Goal: Transaction & Acquisition: Download file/media

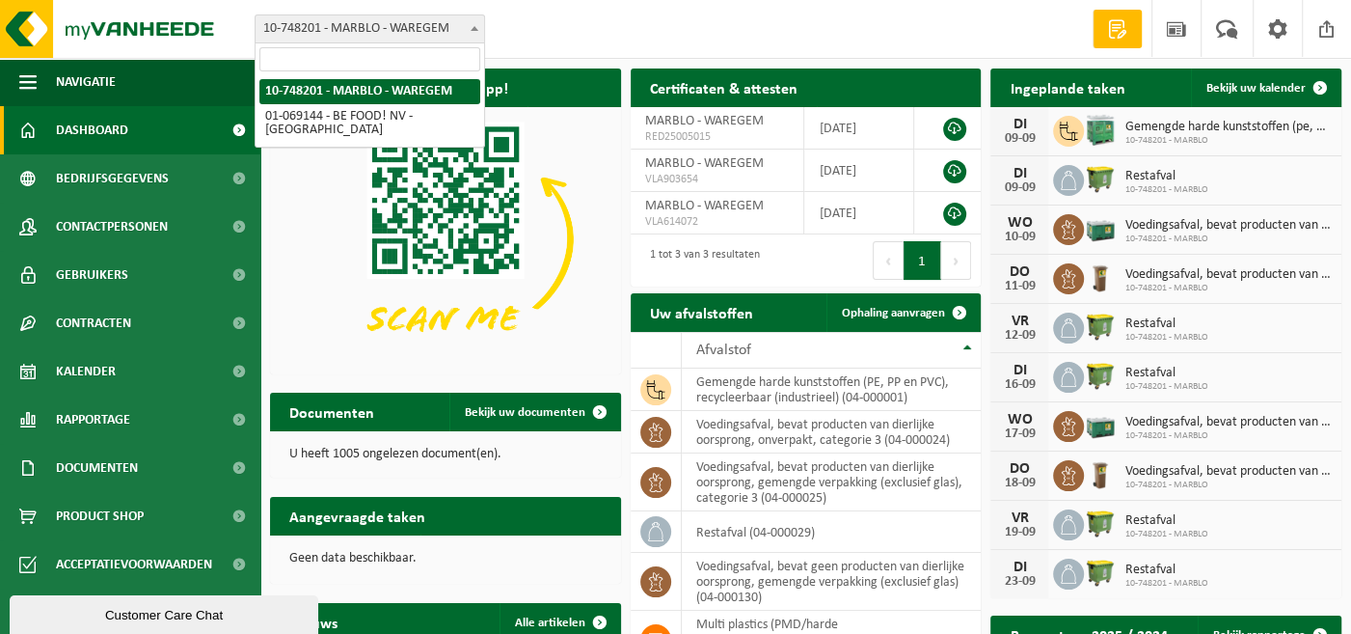
click at [471, 38] on span at bounding box center [474, 27] width 19 height 25
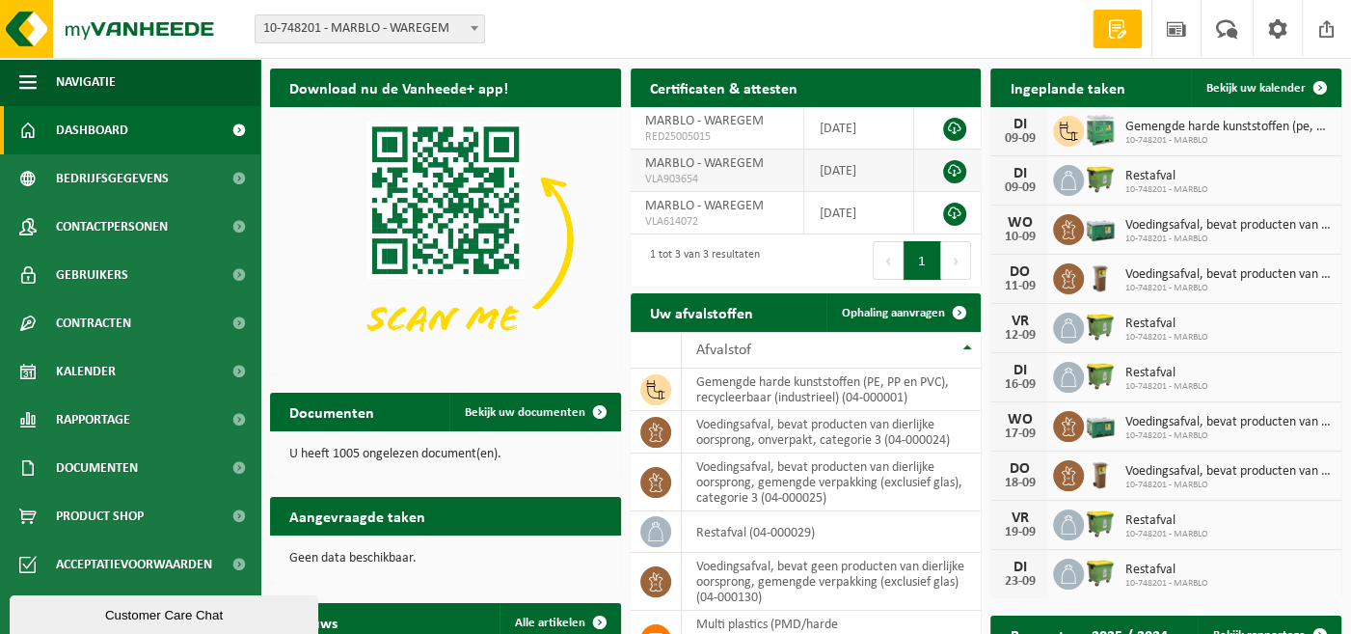
click at [676, 170] on span "MARBLO - WAREGEM" at bounding box center [704, 163] width 119 height 14
click at [953, 171] on link at bounding box center [954, 171] width 23 height 23
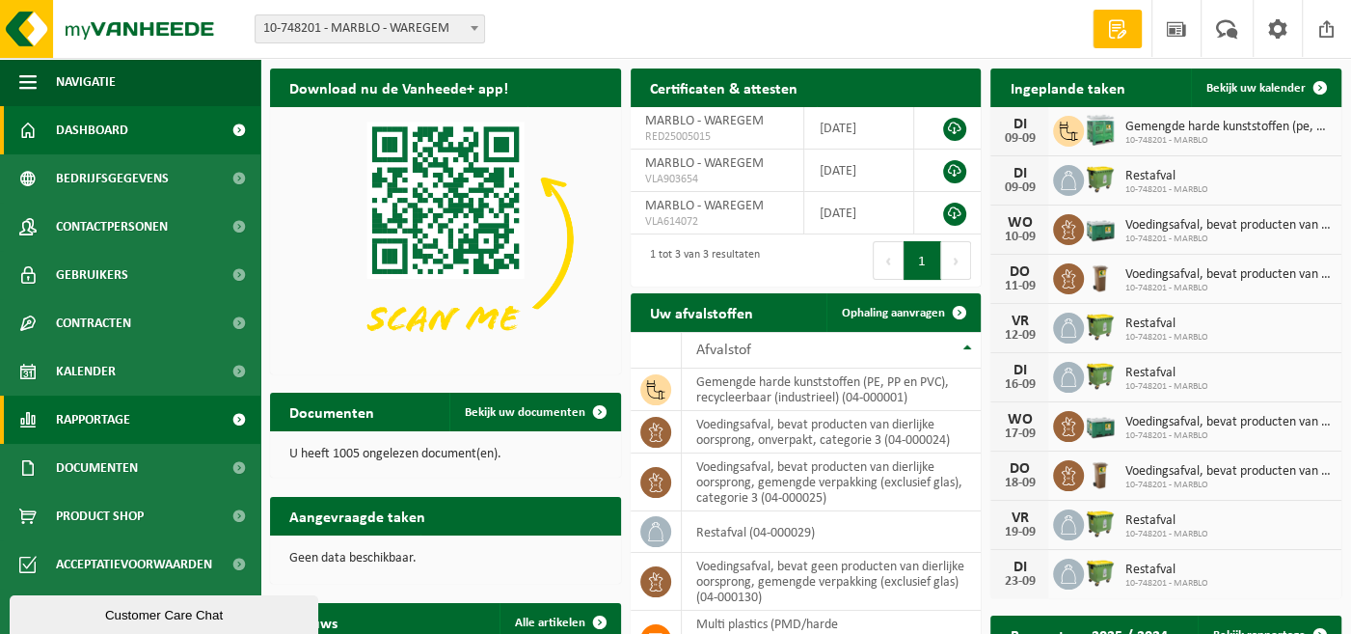
click at [128, 428] on span "Rapportage" at bounding box center [93, 419] width 74 height 48
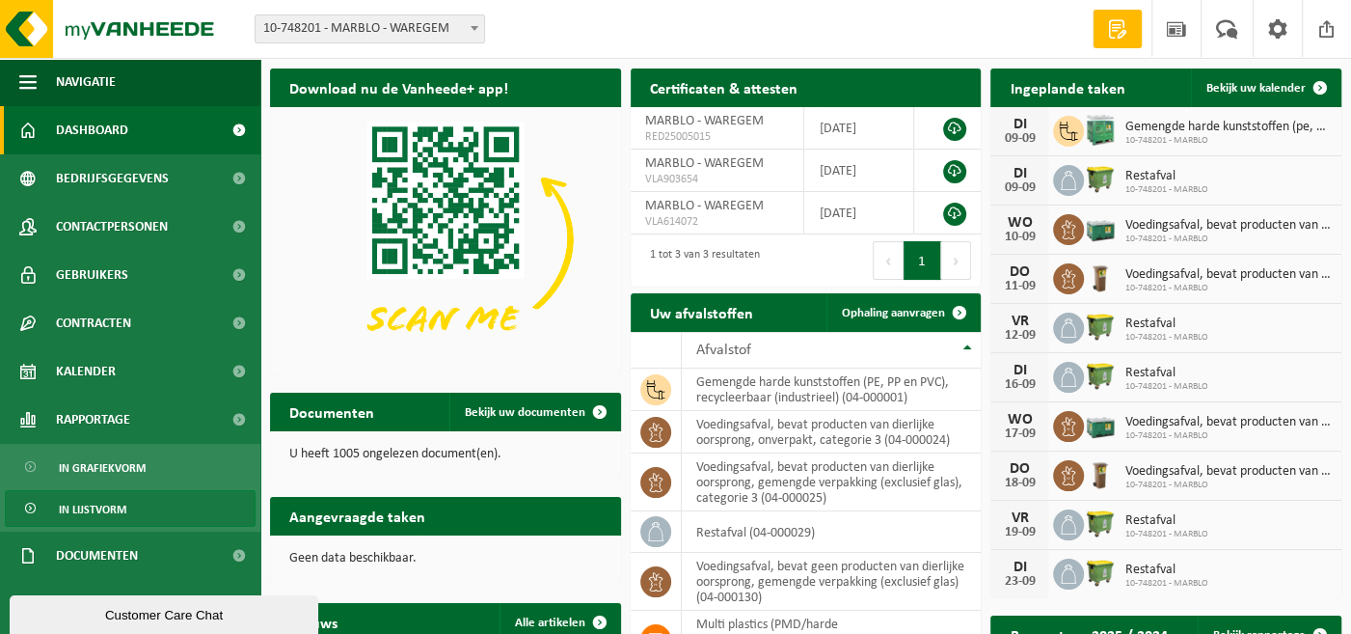
click at [104, 506] on span "In lijstvorm" at bounding box center [93, 509] width 68 height 37
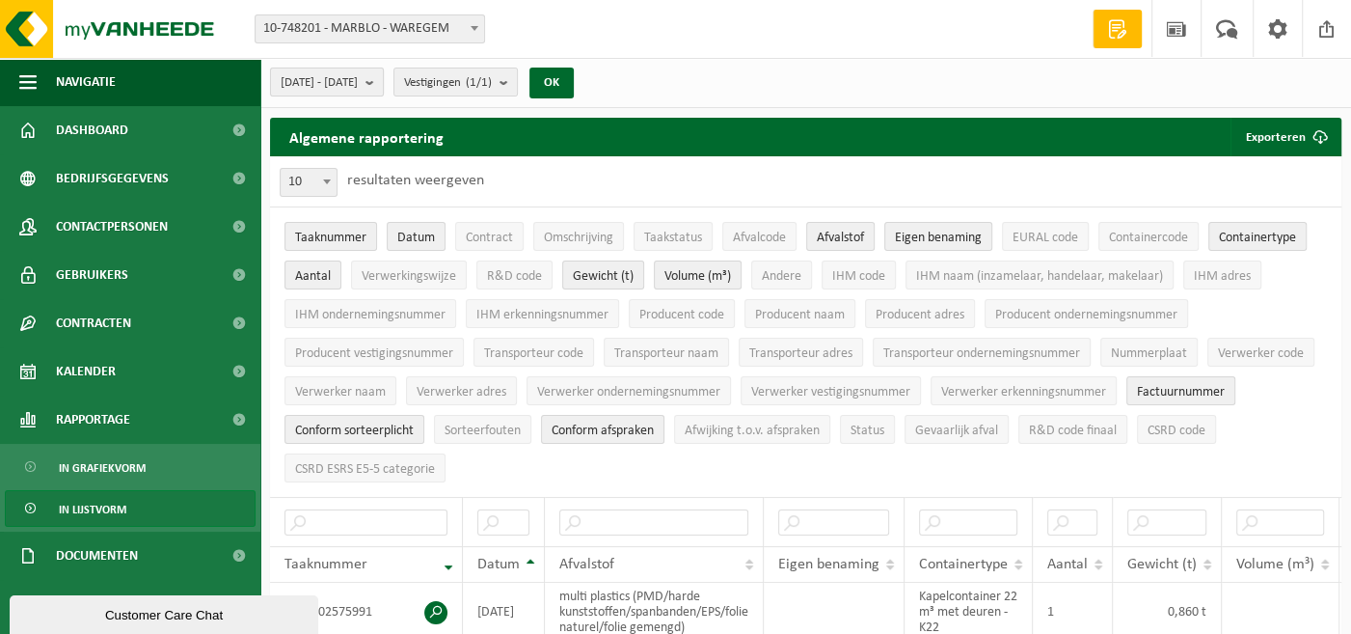
click at [383, 83] on b "submit" at bounding box center [373, 81] width 17 height 27
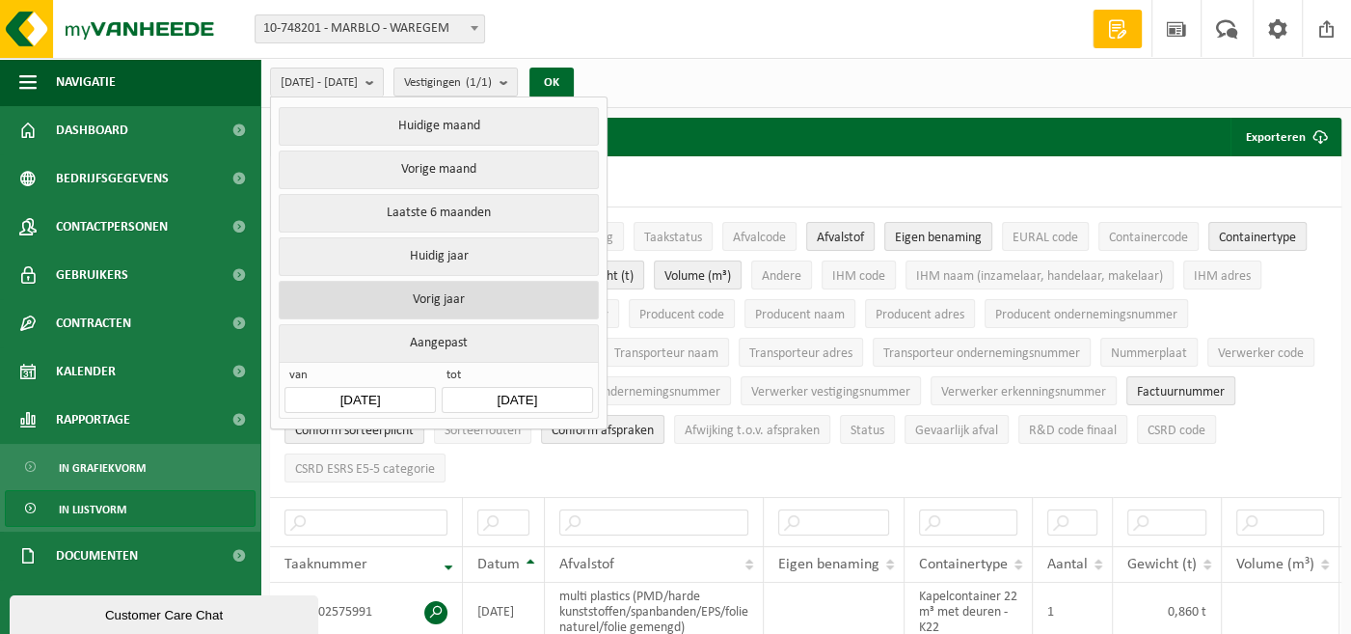
click at [440, 289] on button "Vorig jaar" at bounding box center [438, 300] width 319 height 39
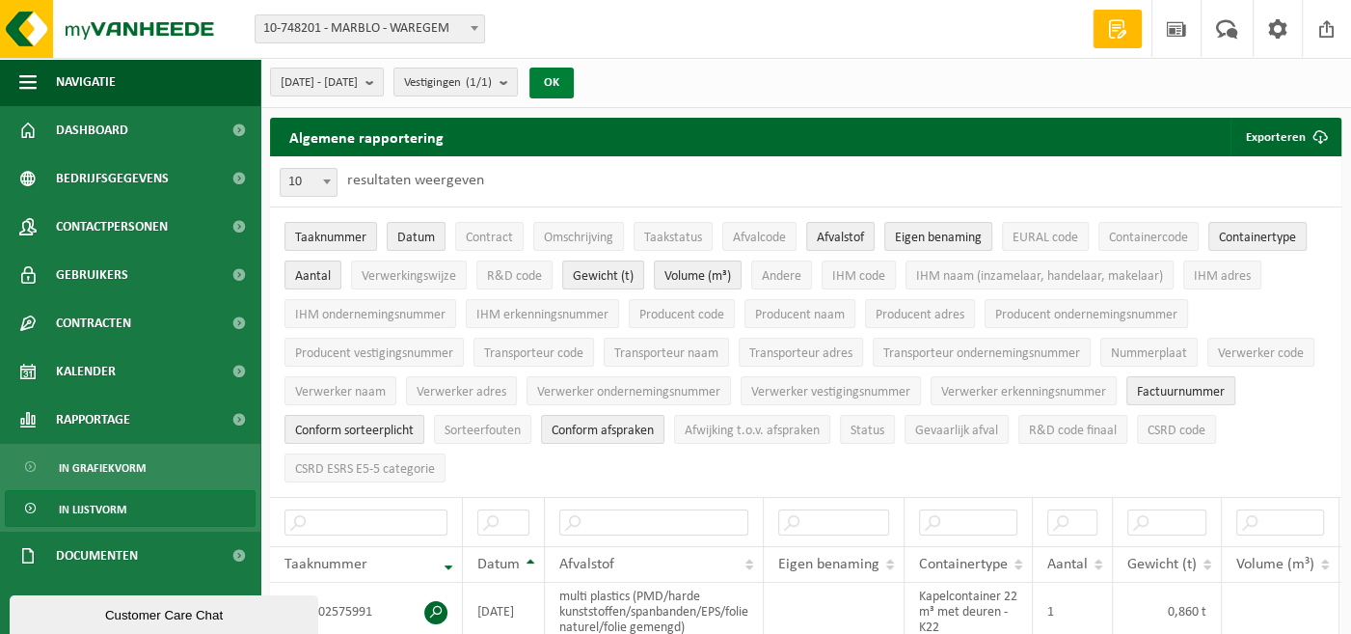
click at [574, 91] on button "OK" at bounding box center [551, 83] width 44 height 31
click at [375, 423] on span "Conform sorteerplicht" at bounding box center [354, 430] width 119 height 14
click at [608, 423] on span "Conform afspraken" at bounding box center [603, 430] width 102 height 14
click at [1160, 385] on span "Factuurnummer" at bounding box center [1181, 392] width 88 height 14
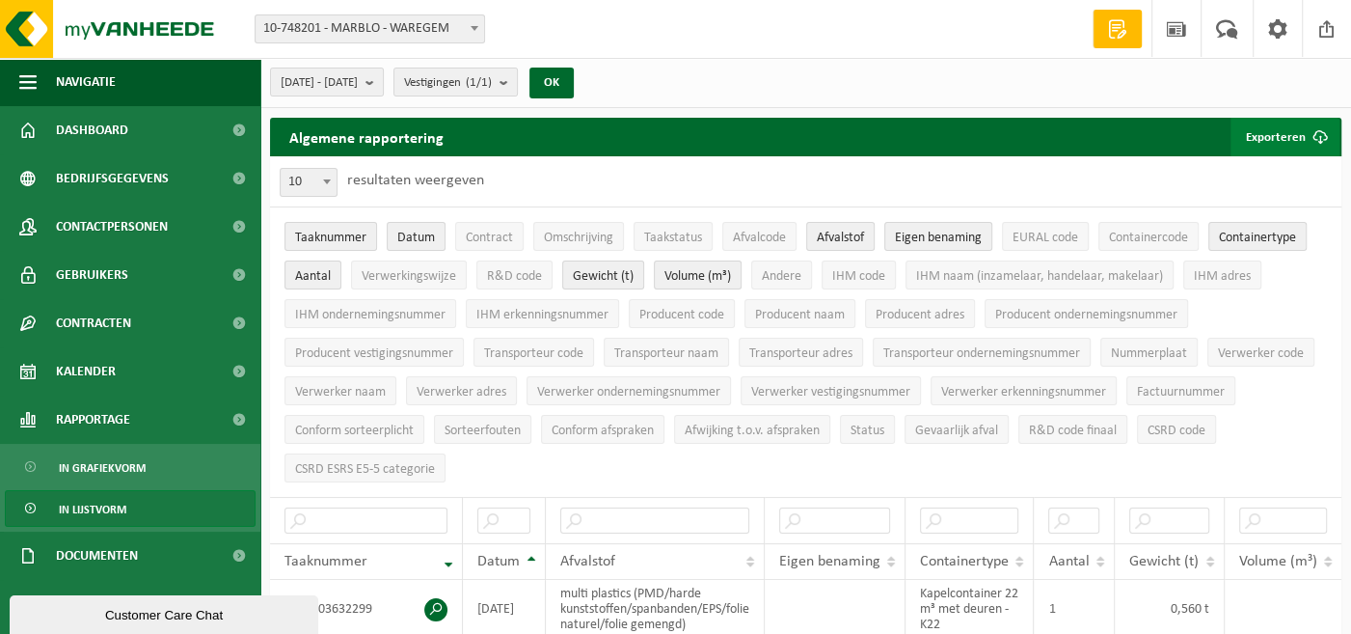
click at [1284, 136] on button "Exporteren" at bounding box center [1284, 137] width 109 height 39
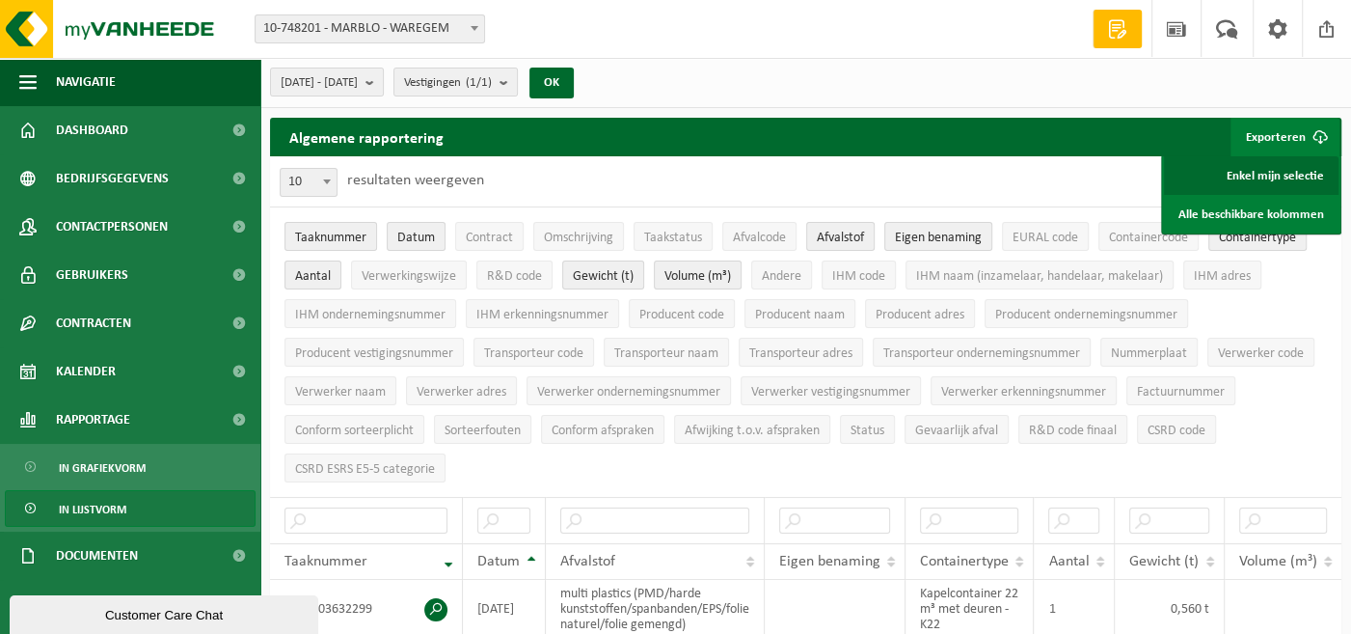
click at [1244, 180] on link "Enkel mijn selectie" at bounding box center [1251, 175] width 175 height 39
click at [472, 28] on b at bounding box center [475, 28] width 8 height 5
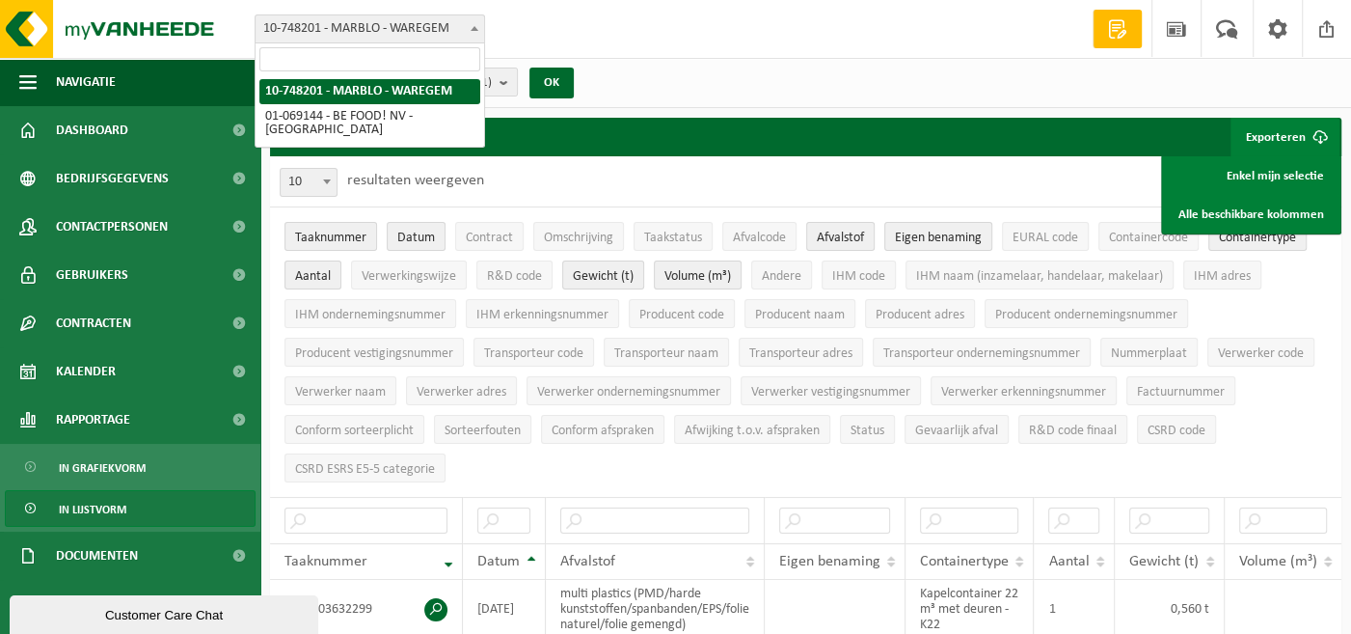
click at [473, 28] on b at bounding box center [475, 28] width 8 height 5
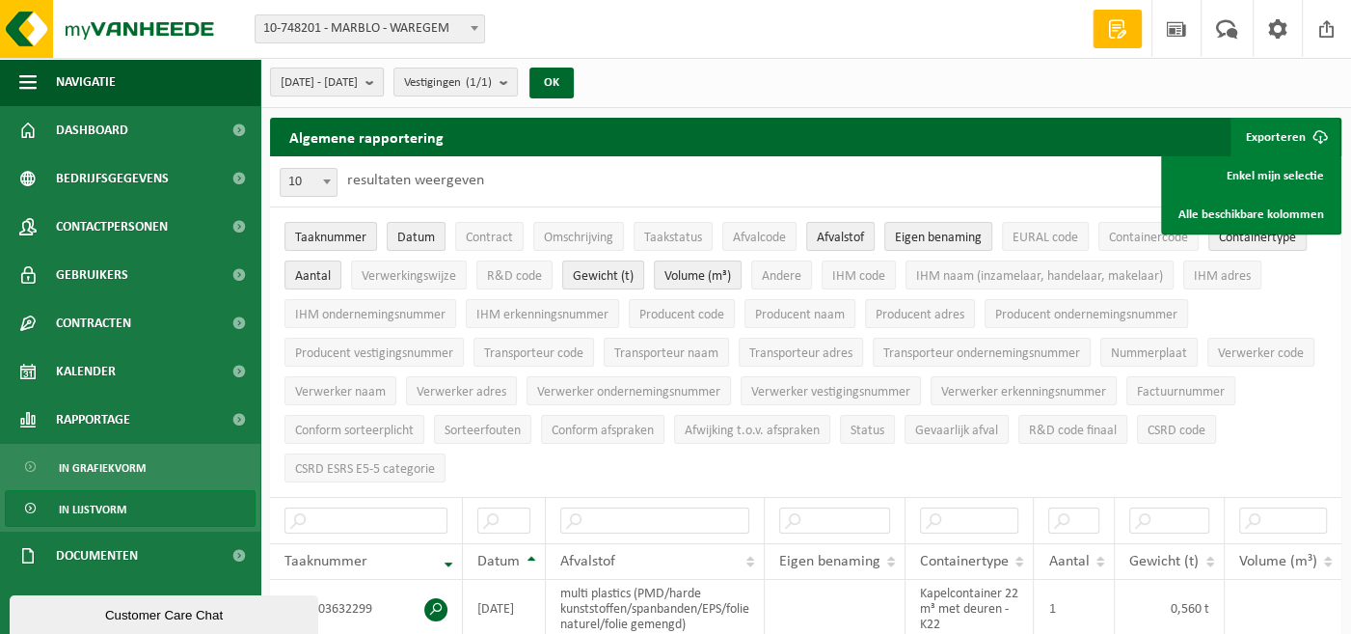
click at [383, 81] on b "submit" at bounding box center [373, 81] width 17 height 27
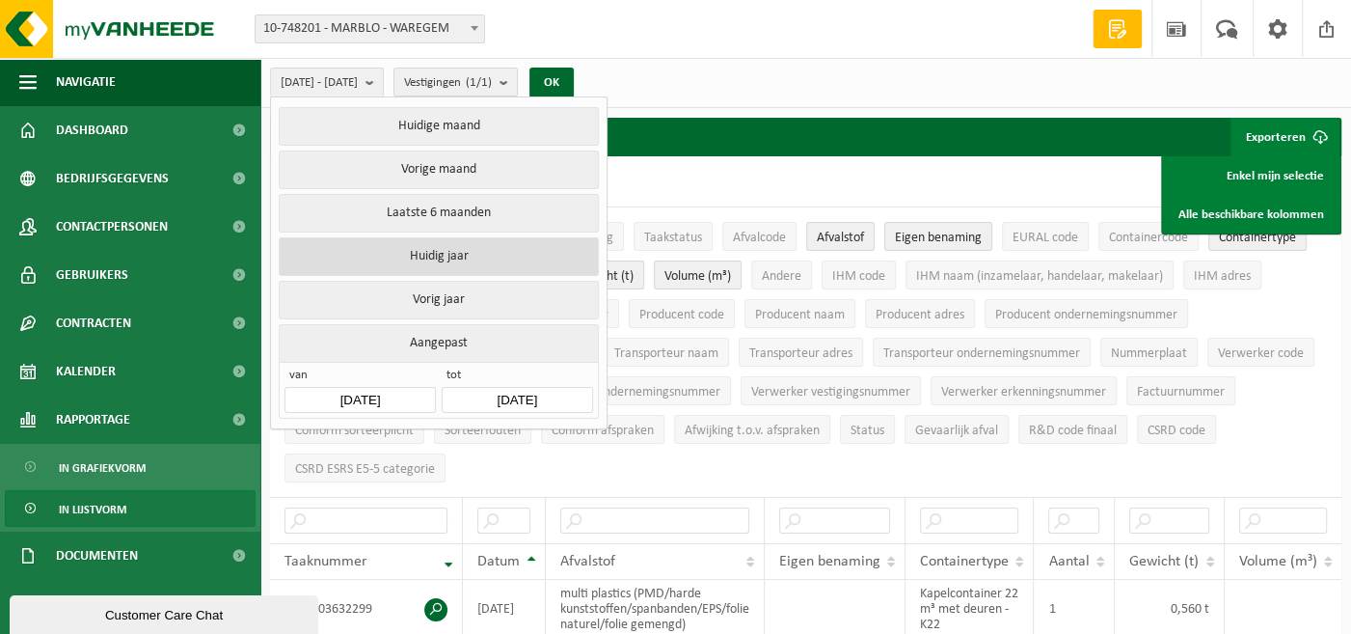
click at [441, 255] on button "Huidig jaar" at bounding box center [438, 256] width 319 height 39
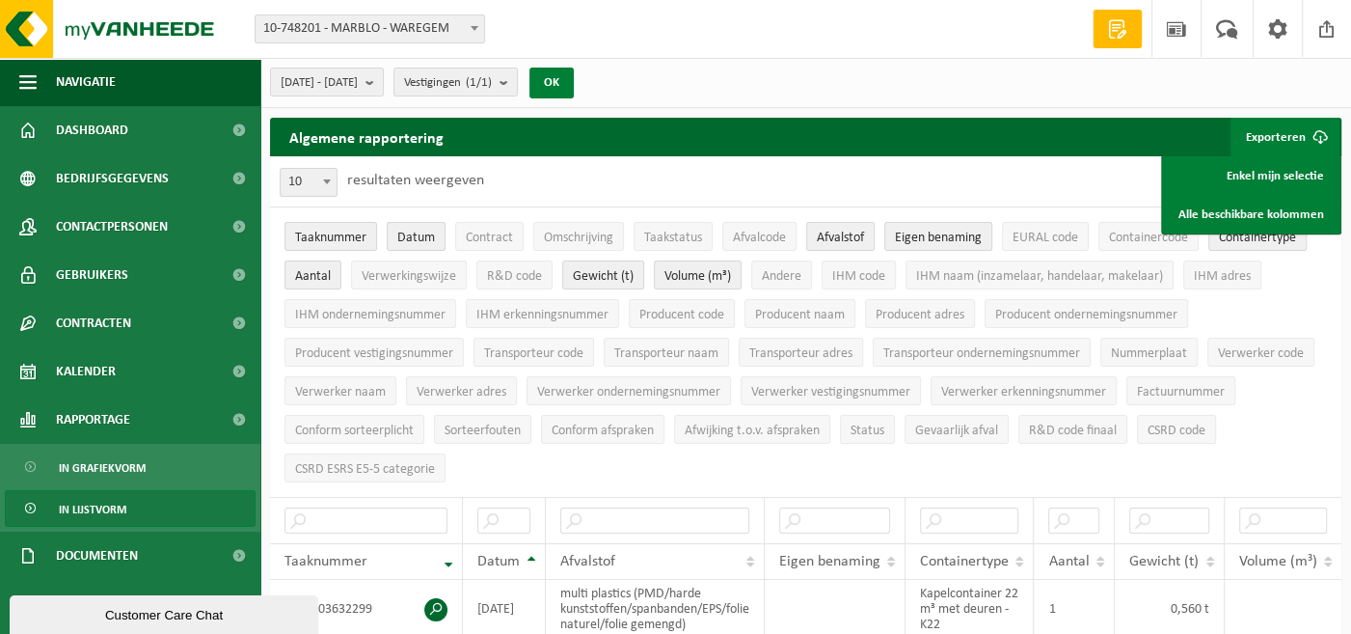
click at [574, 87] on button "OK" at bounding box center [551, 83] width 44 height 31
click at [1258, 175] on link "Enkel mijn selectie" at bounding box center [1251, 175] width 175 height 39
